Goal: Transaction & Acquisition: Register for event/course

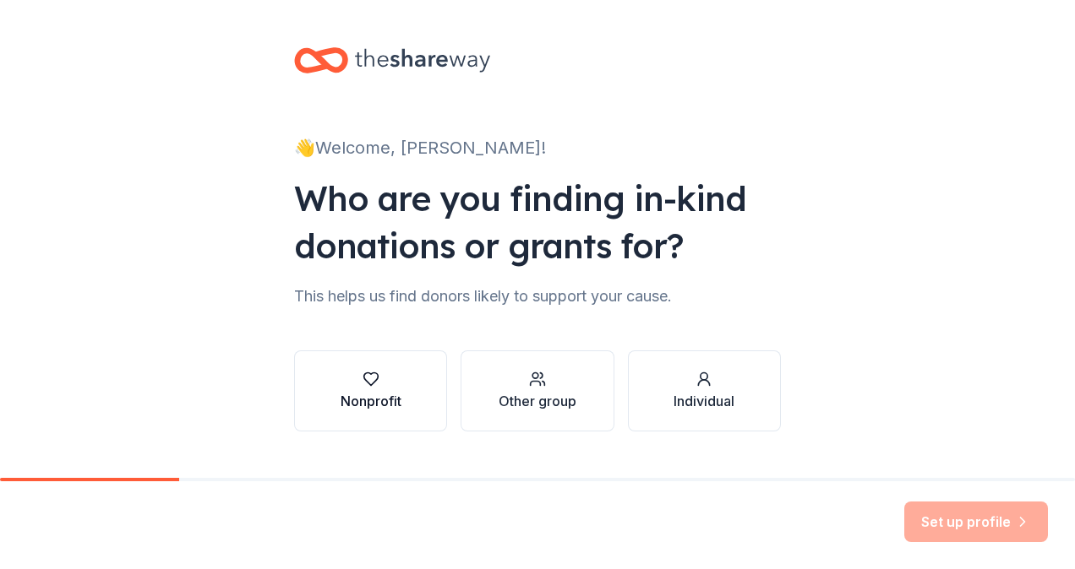
click at [390, 425] on button "Nonprofit" at bounding box center [370, 391] width 153 height 81
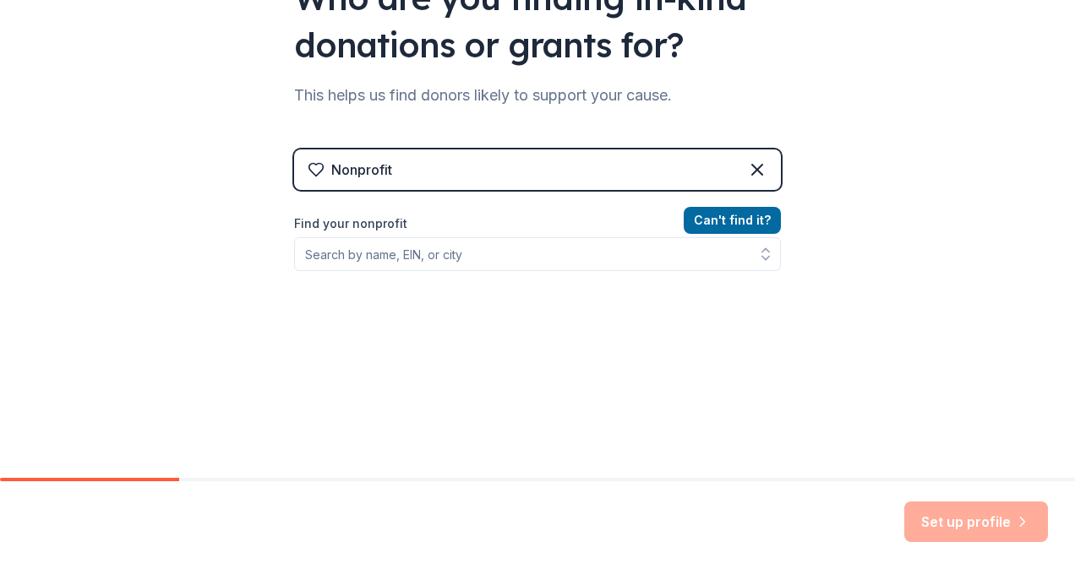
scroll to position [210, 0]
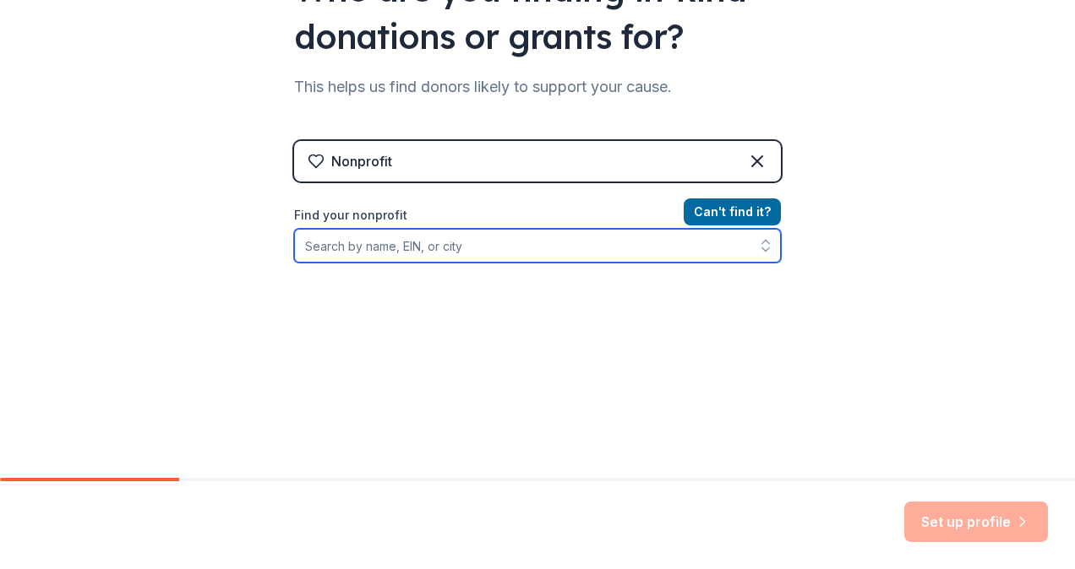
click at [613, 240] on input "Find your nonprofit" at bounding box center [537, 246] width 487 height 34
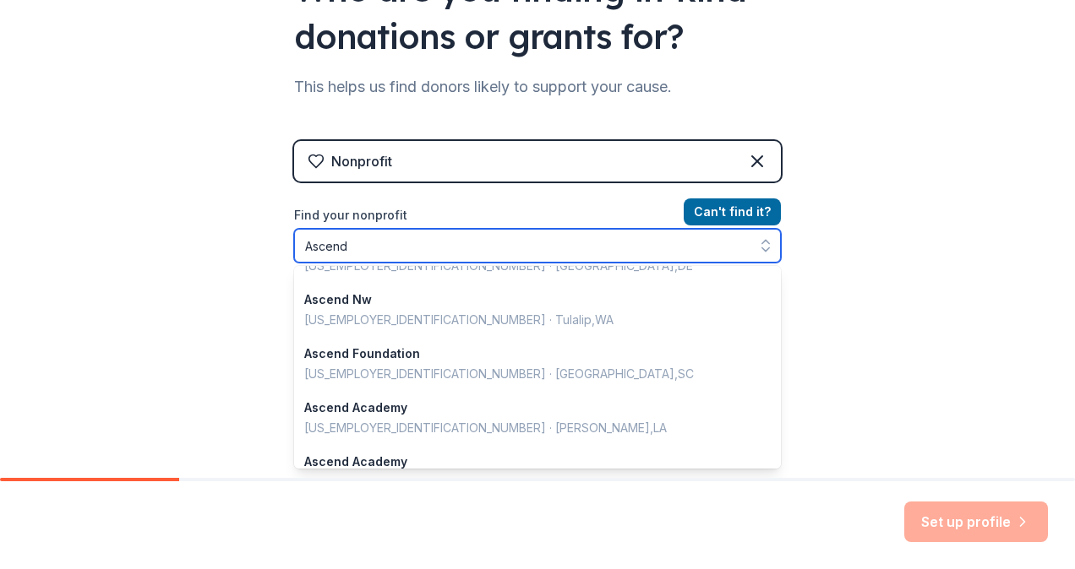
scroll to position [3, 0]
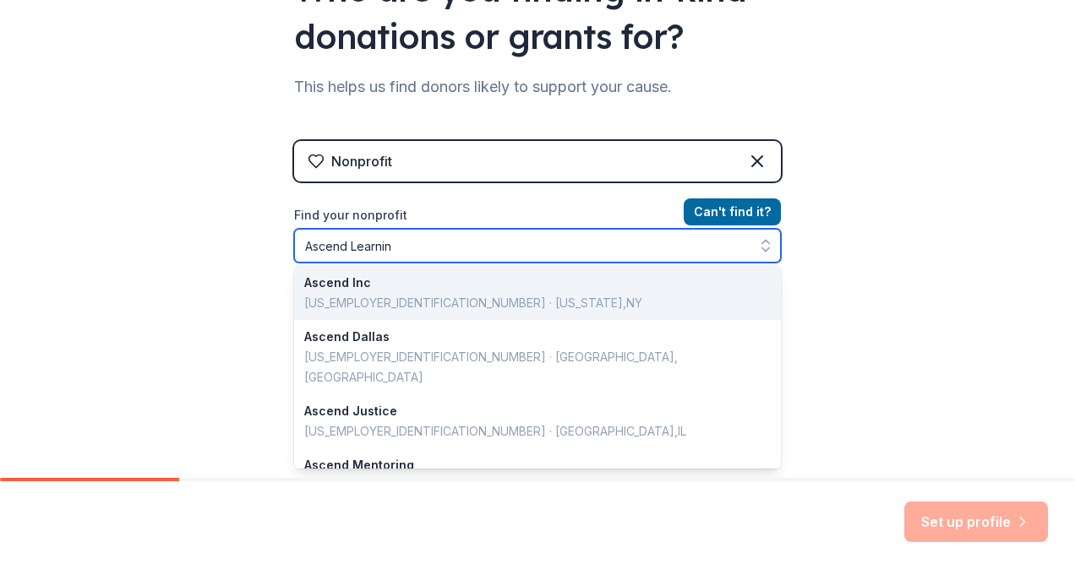
type input "Ascend Learning"
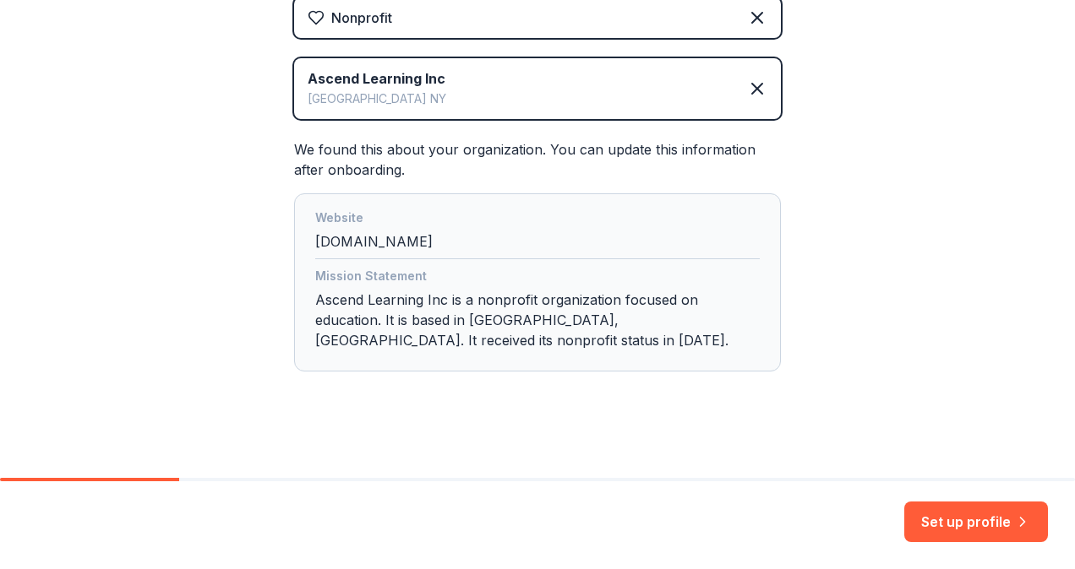
scroll to position [354, 0]
click at [927, 522] on button "Set up profile" at bounding box center [976, 522] width 144 height 41
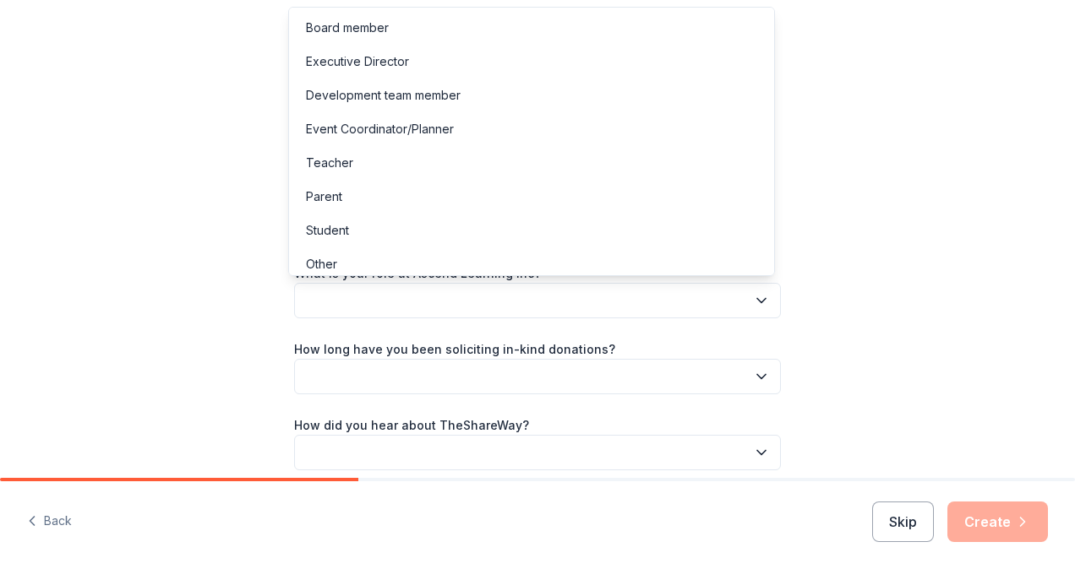
click at [753, 294] on icon "button" at bounding box center [761, 300] width 17 height 17
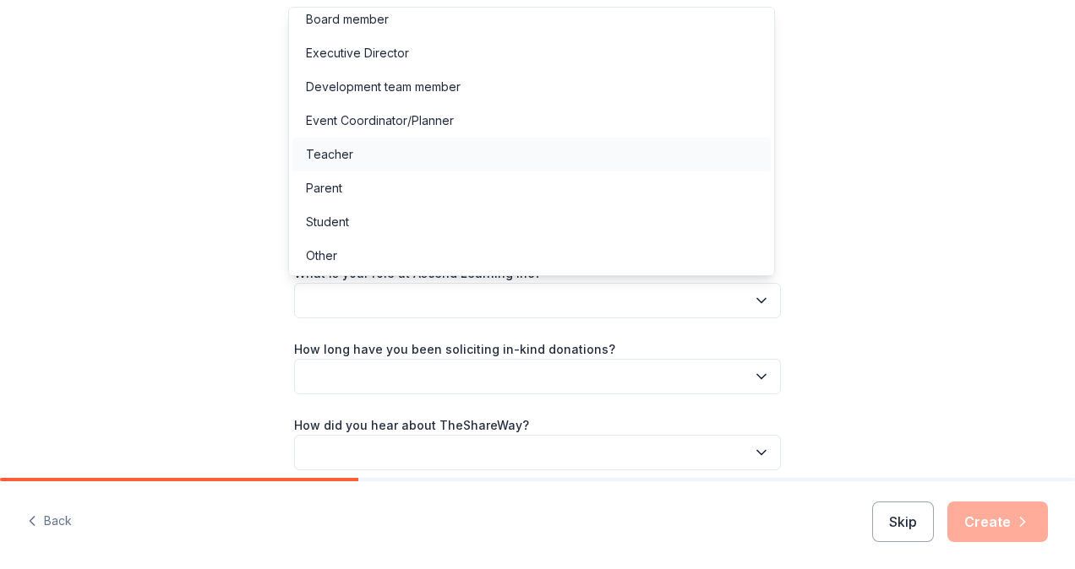
click at [668, 162] on div "Teacher" at bounding box center [531, 155] width 478 height 34
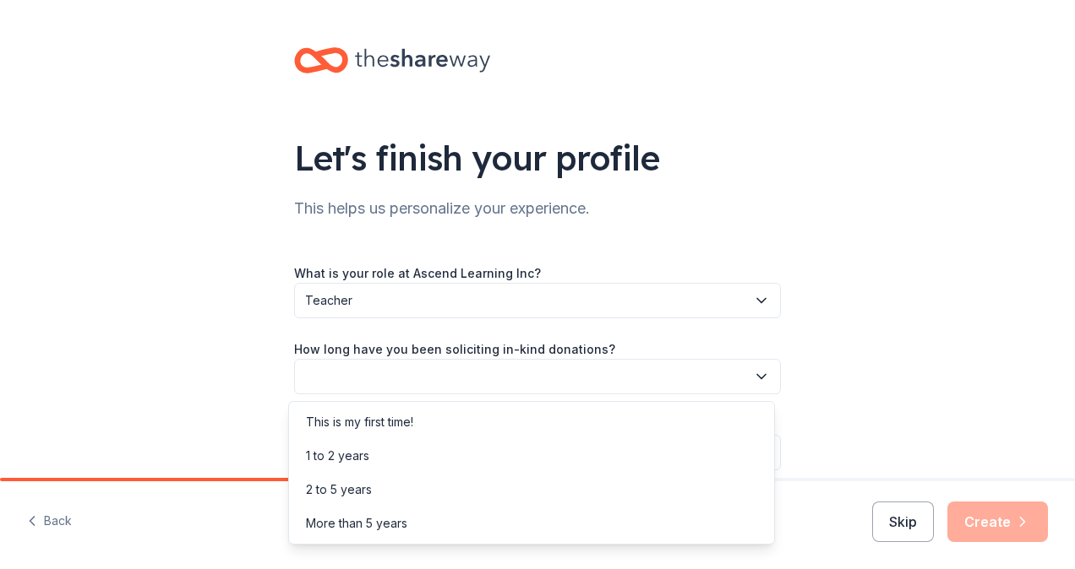
click at [523, 360] on button "button" at bounding box center [537, 376] width 487 height 35
click at [422, 532] on div "More than 5 years" at bounding box center [531, 524] width 478 height 34
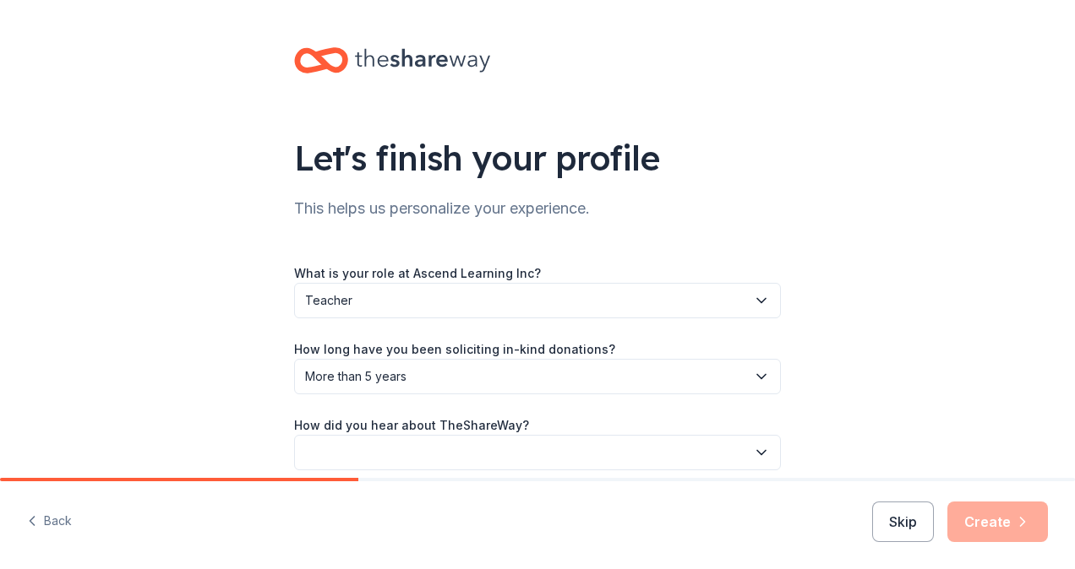
scroll to position [74, 0]
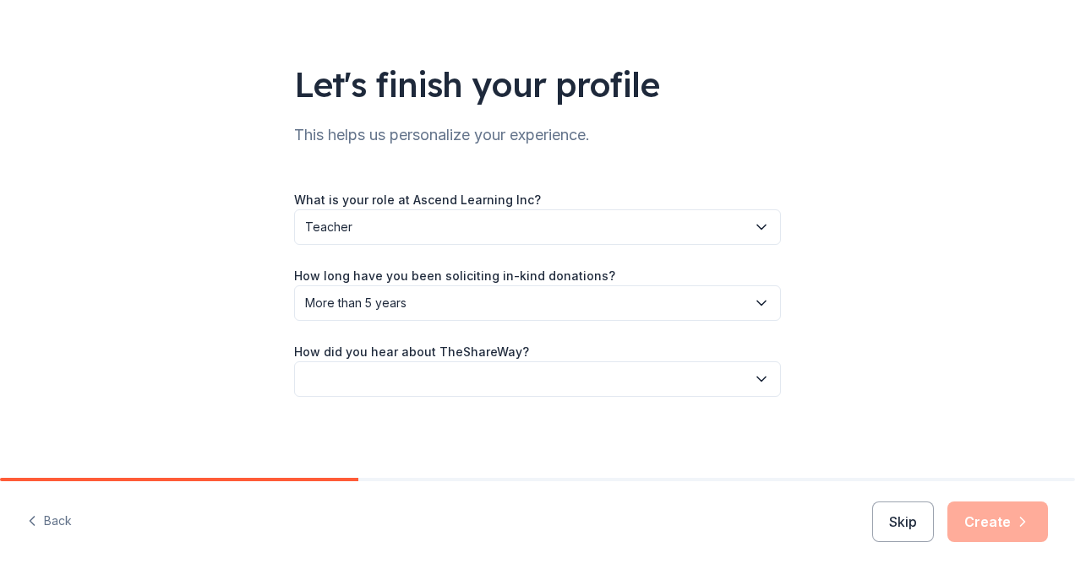
click at [453, 368] on button "button" at bounding box center [537, 379] width 487 height 35
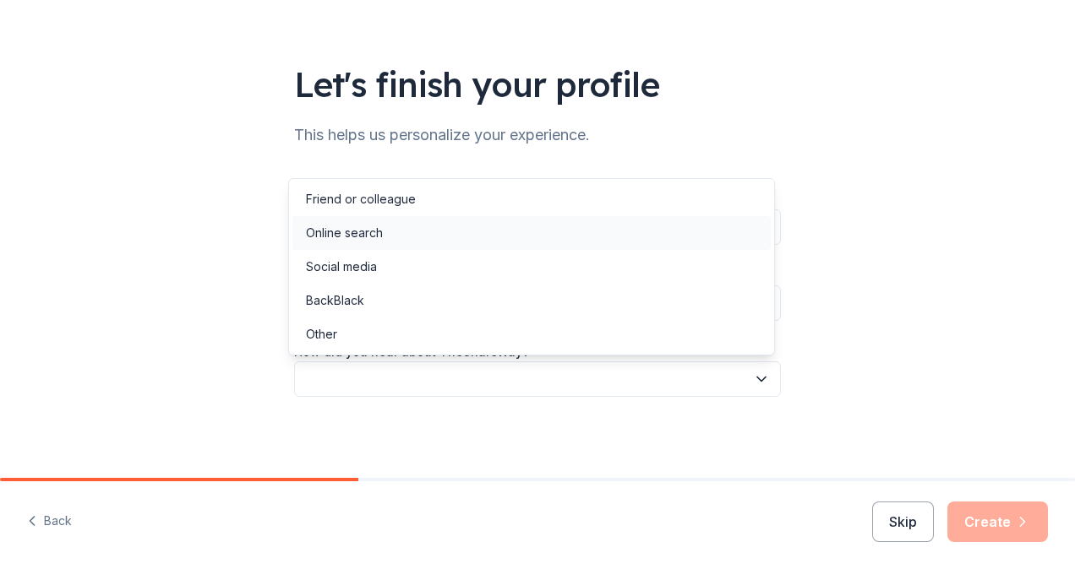
click at [480, 228] on div "Online search" at bounding box center [531, 233] width 478 height 34
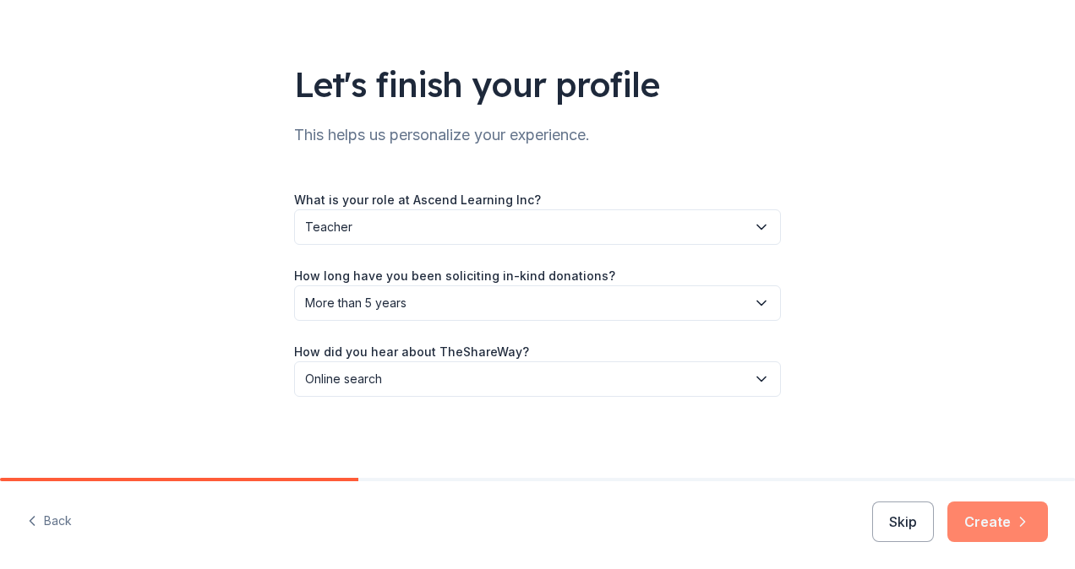
click at [994, 526] on button "Create" at bounding box center [997, 522] width 101 height 41
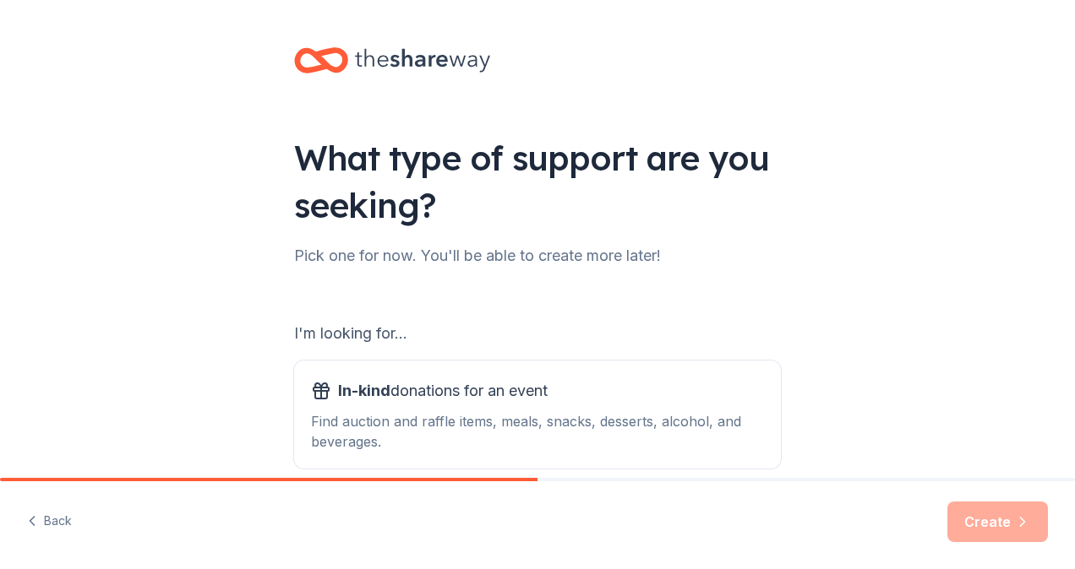
scroll to position [204, 0]
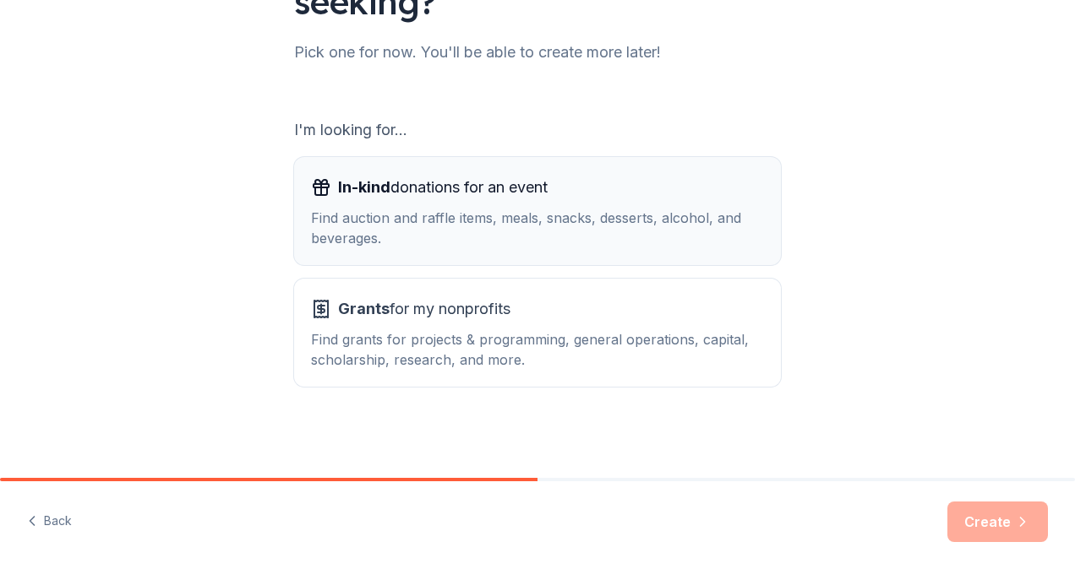
click at [500, 208] on div "Find auction and raffle items, meals, snacks, desserts, alcohol, and beverages." at bounding box center [537, 228] width 453 height 41
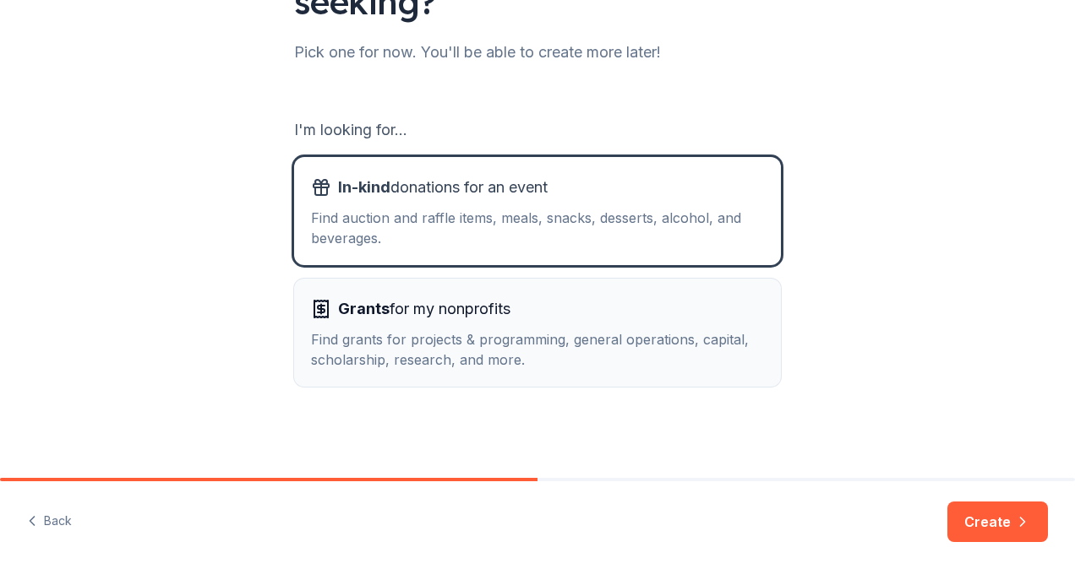
click at [491, 330] on div "Find grants for projects & programming, general operations, capital, scholarshi…" at bounding box center [537, 350] width 453 height 41
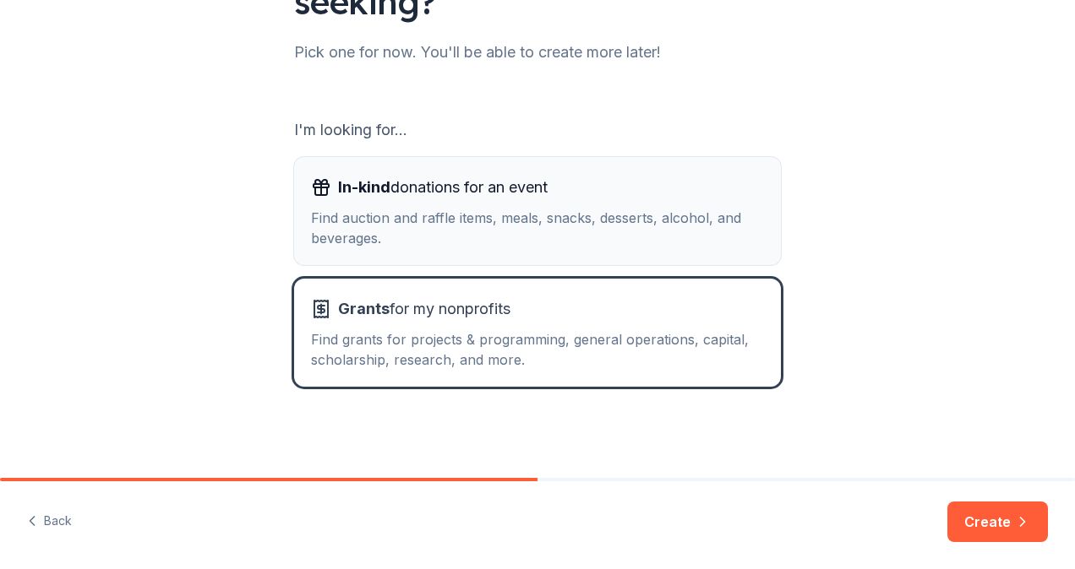
click at [542, 225] on div "Find auction and raffle items, meals, snacks, desserts, alcohol, and beverages." at bounding box center [537, 228] width 453 height 41
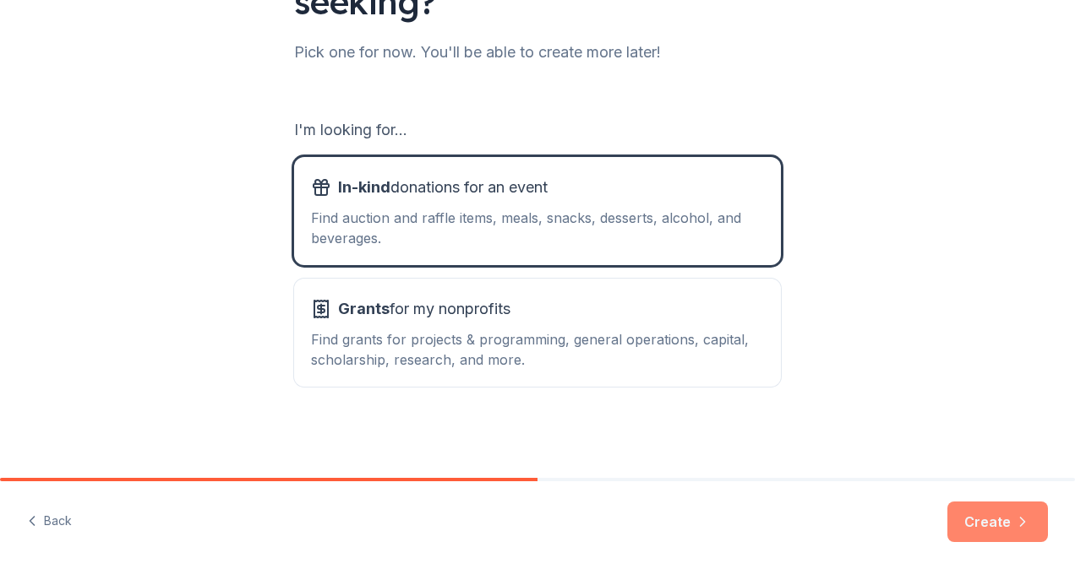
click at [995, 519] on button "Create" at bounding box center [997, 522] width 101 height 41
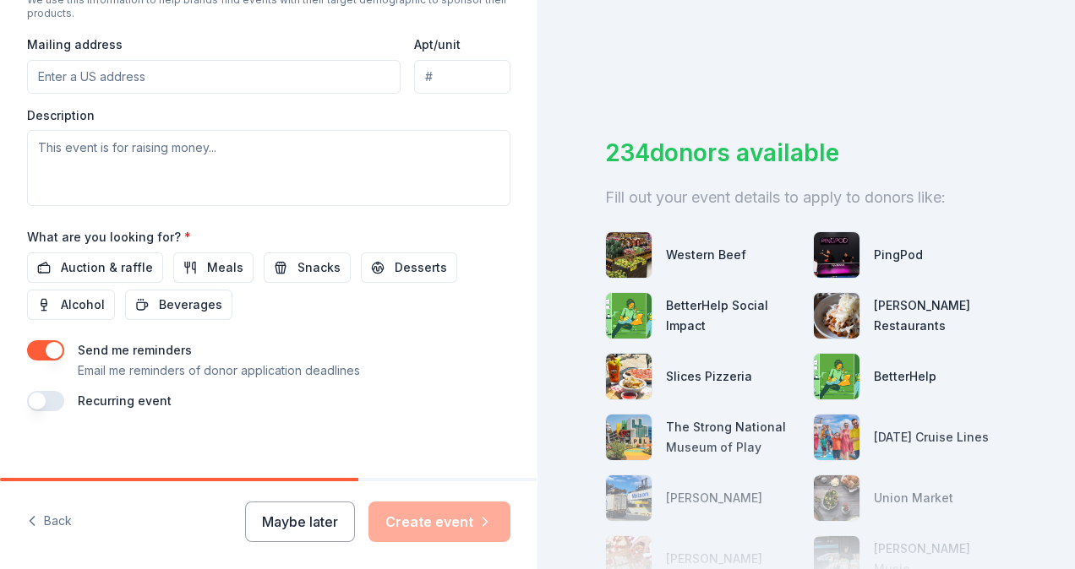
scroll to position [630, 0]
click at [52, 396] on button "button" at bounding box center [45, 403] width 37 height 20
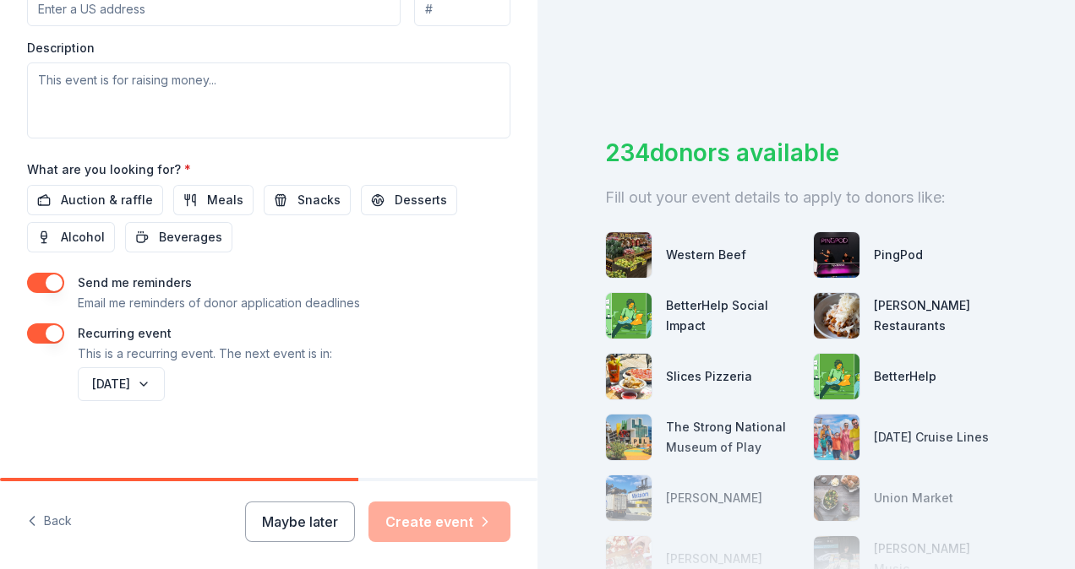
scroll to position [703, 0]
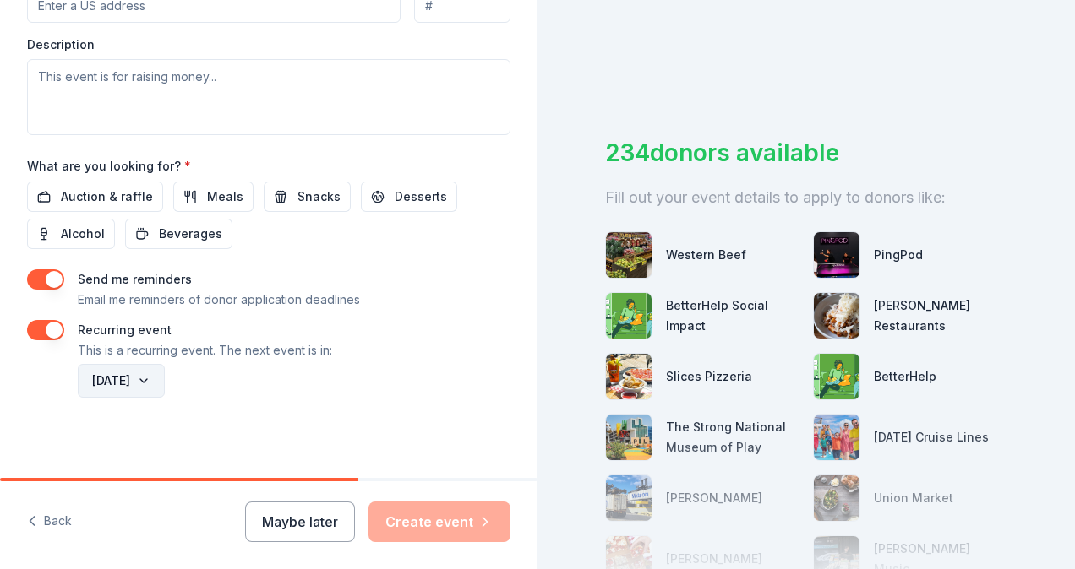
click at [165, 384] on button "[DATE]" at bounding box center [121, 381] width 87 height 34
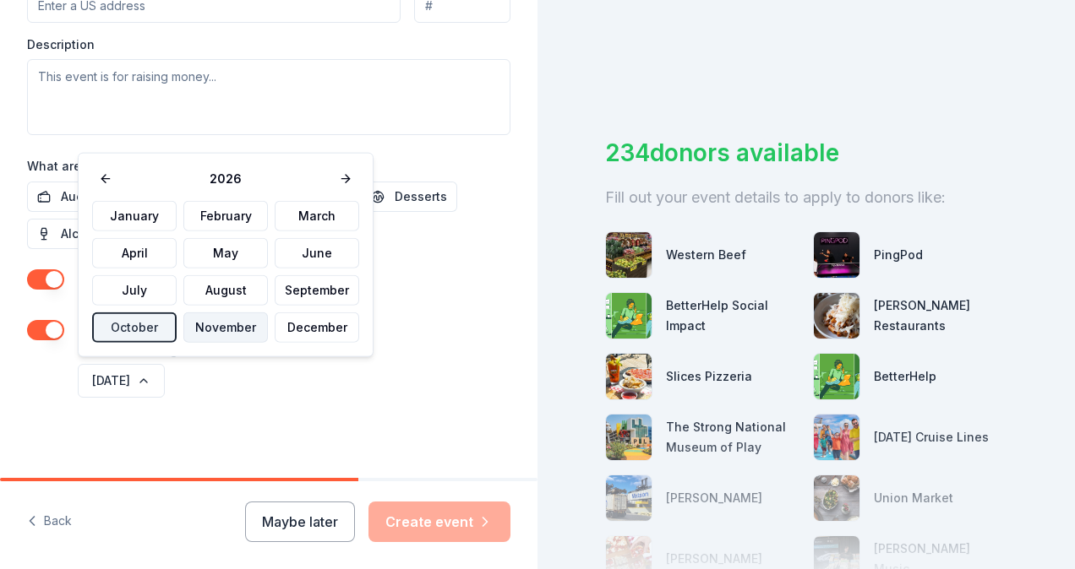
click at [230, 321] on button "November" at bounding box center [225, 328] width 84 height 30
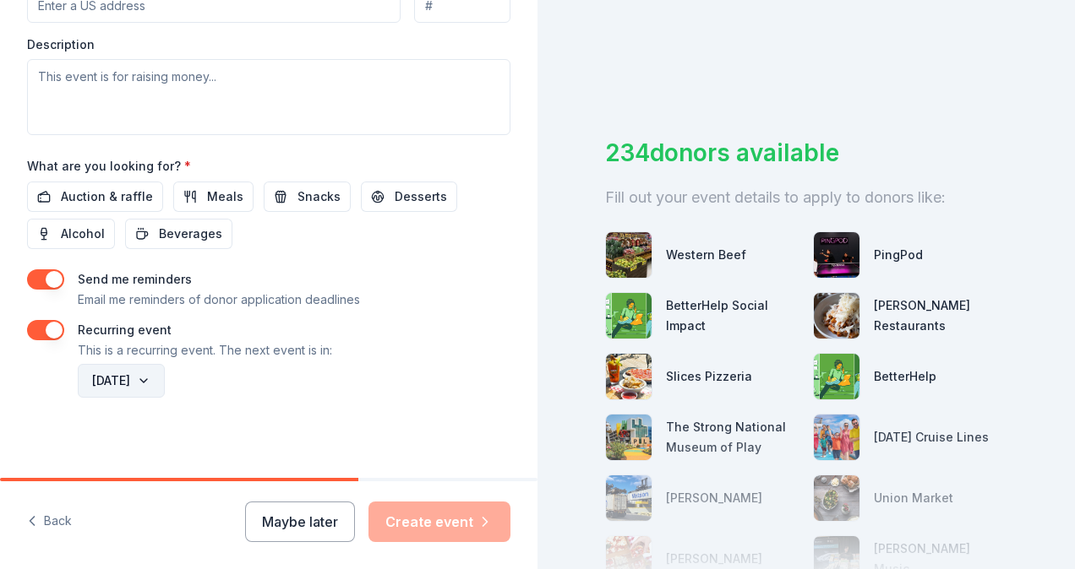
click at [165, 381] on button "[DATE]" at bounding box center [121, 381] width 87 height 34
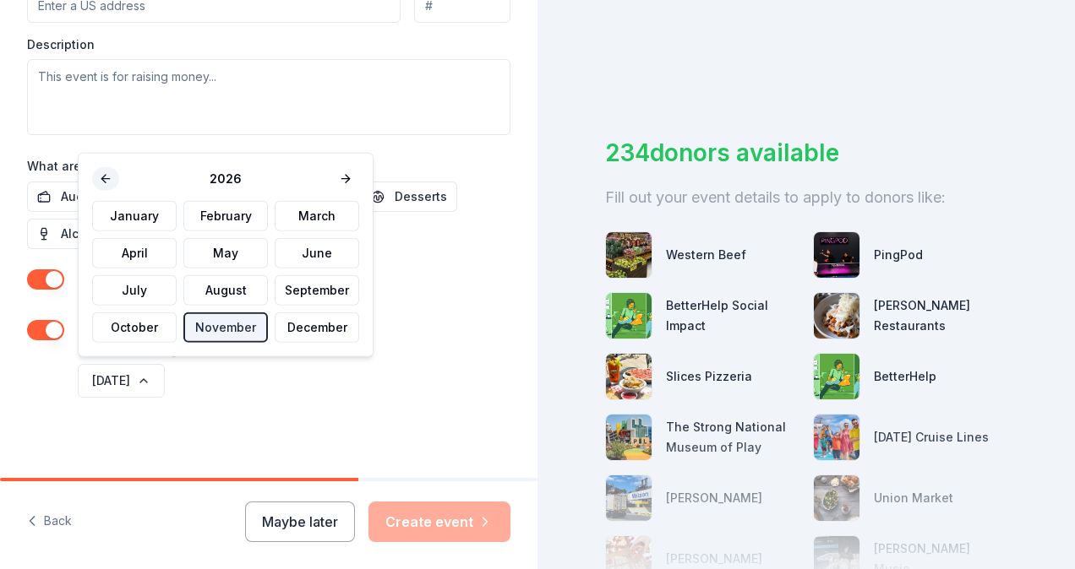
click at [103, 187] on button at bounding box center [105, 179] width 27 height 24
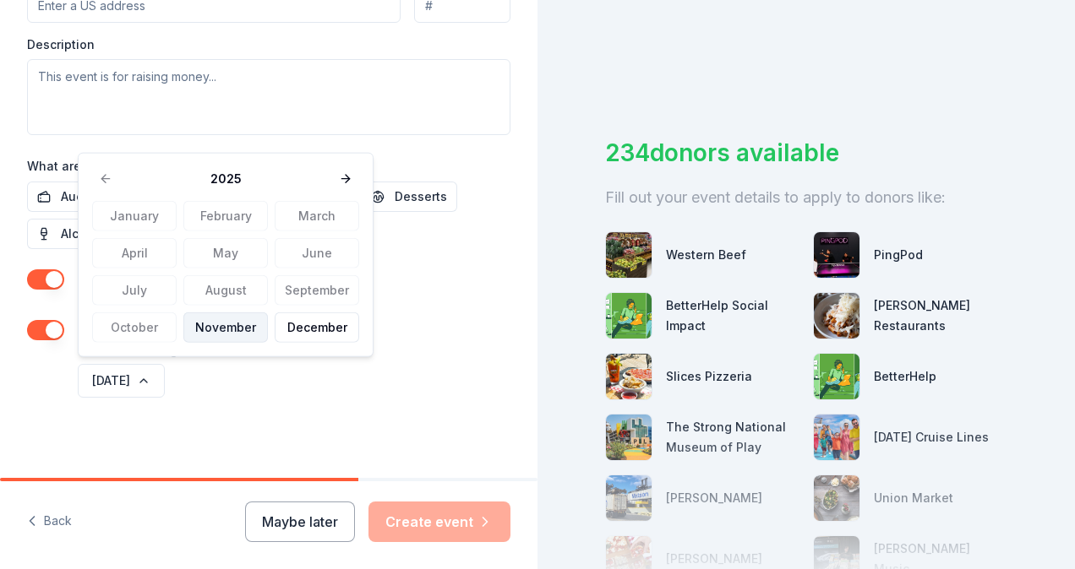
click at [199, 325] on button "November" at bounding box center [225, 328] width 84 height 30
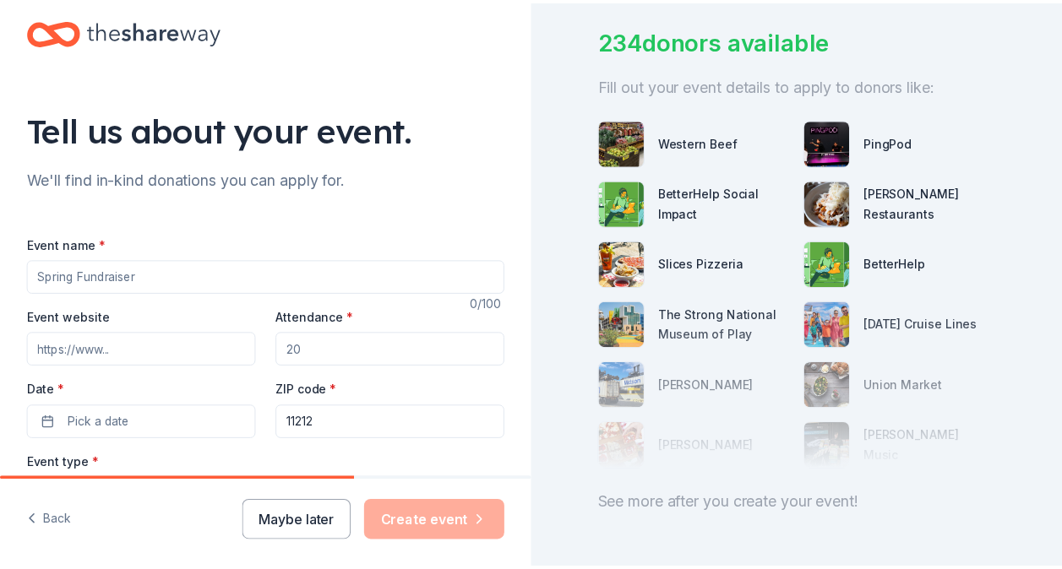
scroll to position [0, 0]
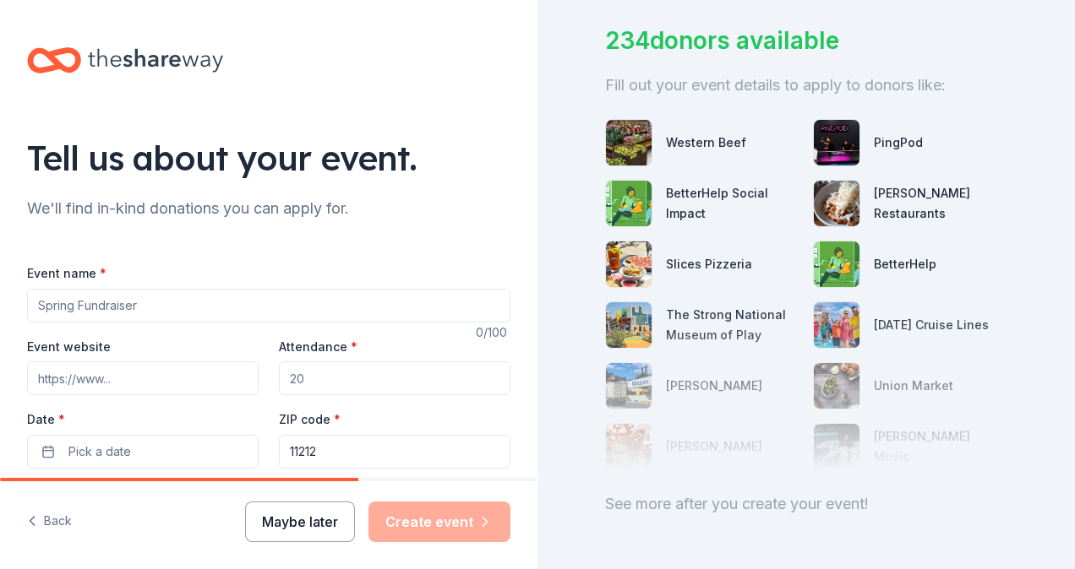
click at [330, 517] on button "Maybe later" at bounding box center [300, 522] width 110 height 41
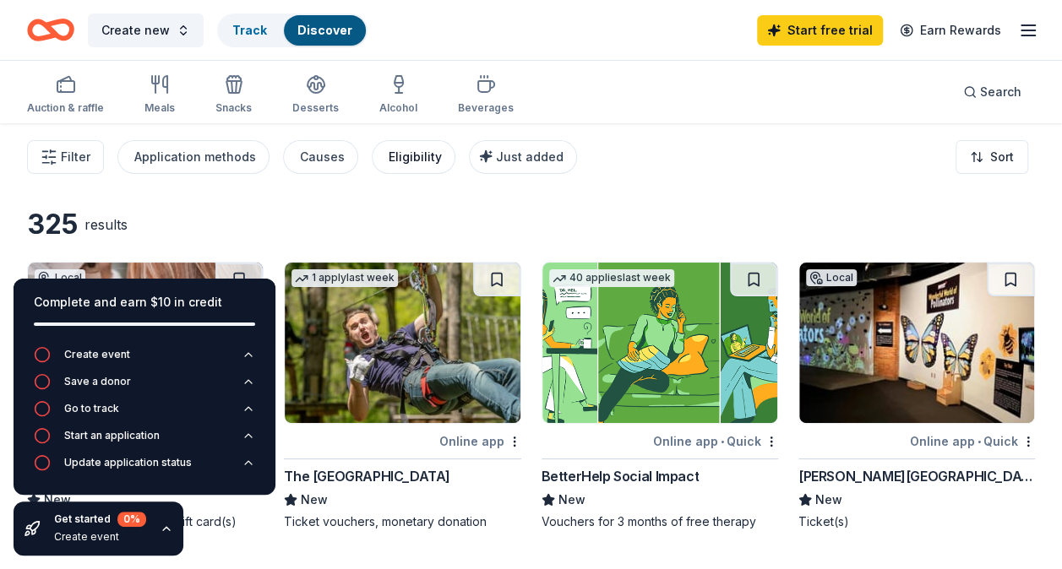
click at [413, 153] on div "Eligibility" at bounding box center [415, 157] width 53 height 20
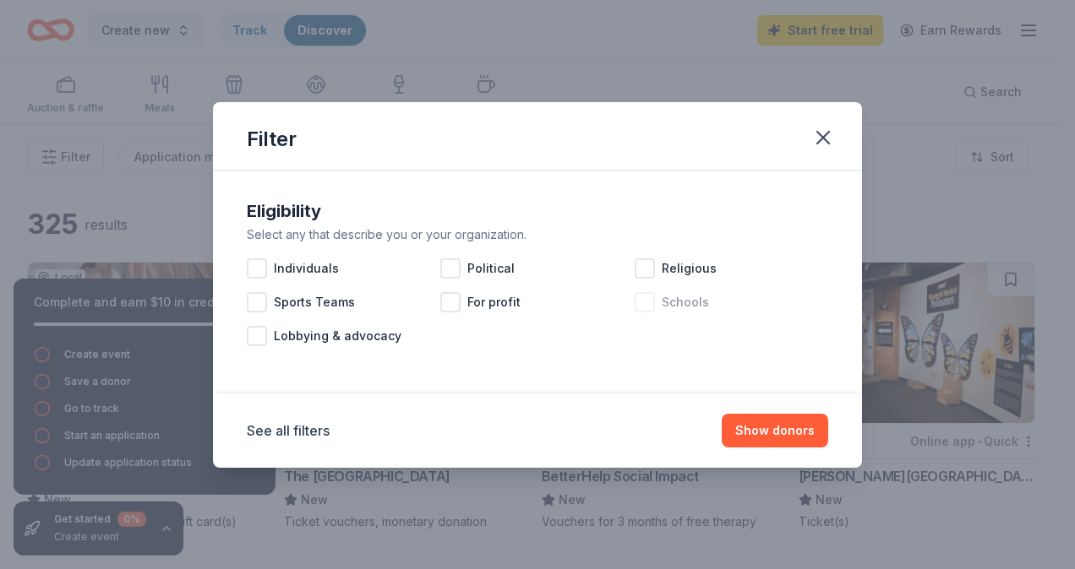
click at [640, 306] on div at bounding box center [645, 302] width 20 height 20
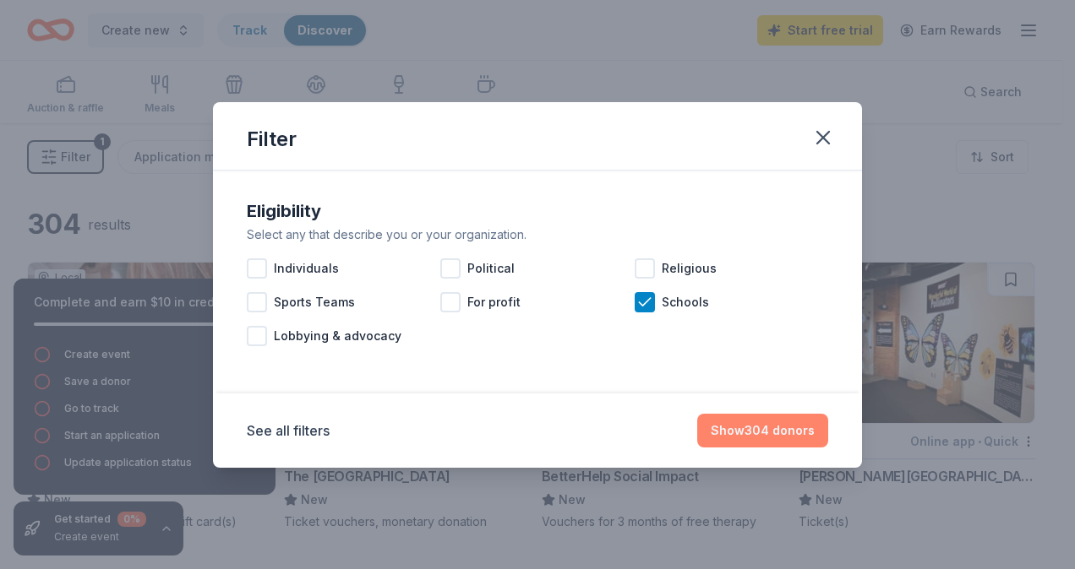
click at [766, 438] on button "Show 304 donors" at bounding box center [762, 431] width 131 height 34
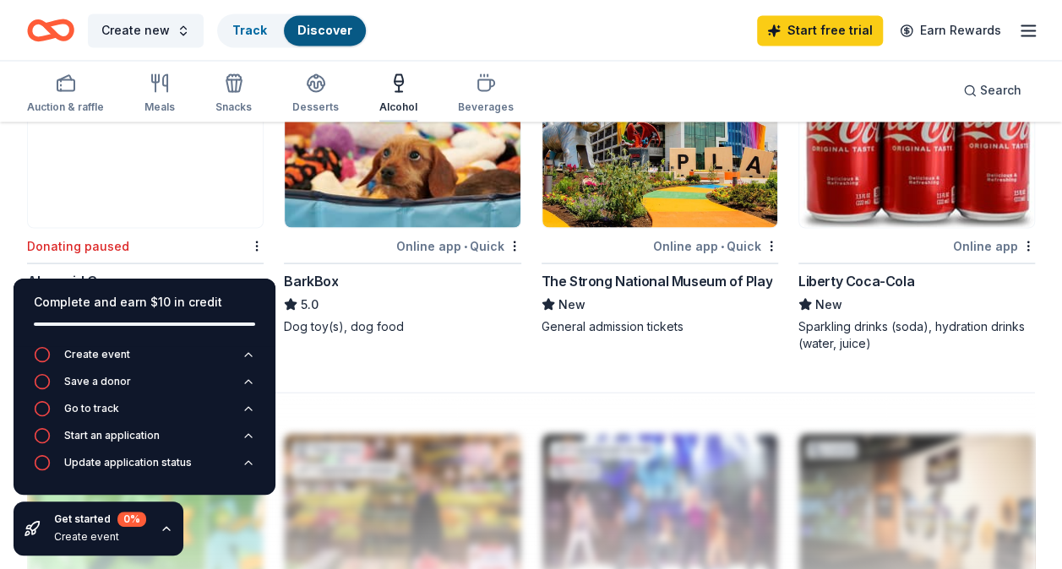
scroll to position [1426, 0]
